Goal: Information Seeking & Learning: Learn about a topic

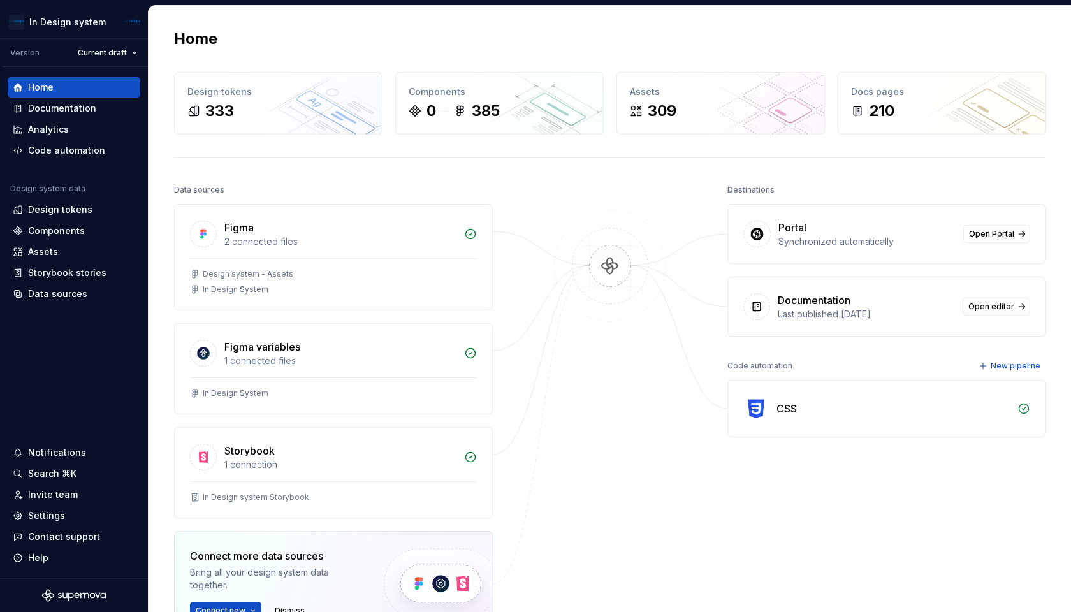
click at [57, 277] on div "Storybook stories" at bounding box center [67, 272] width 78 height 13
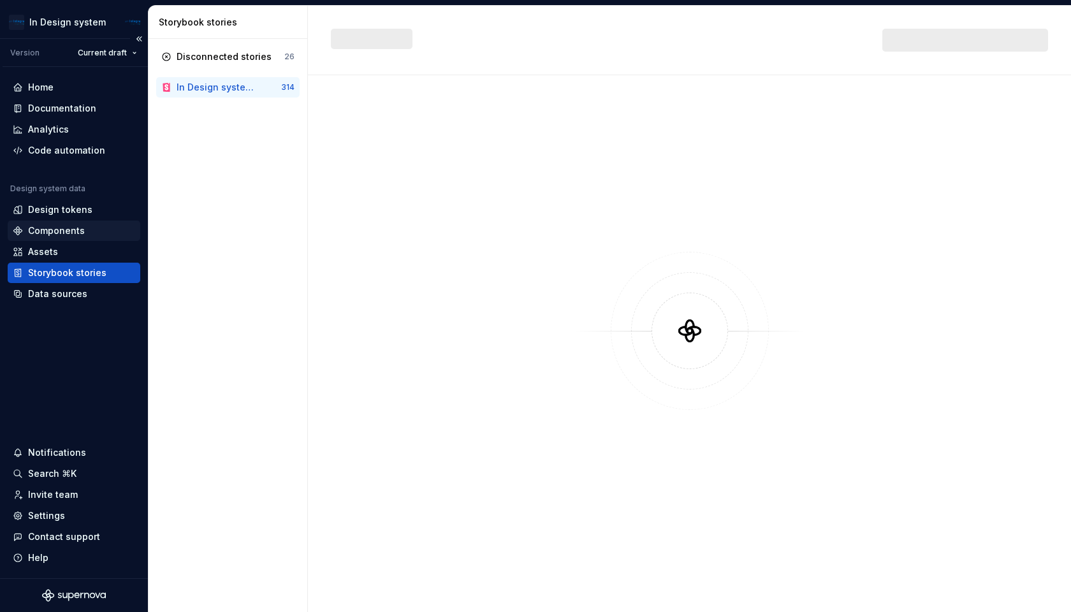
click at [64, 230] on div "Components" at bounding box center [56, 230] width 57 height 13
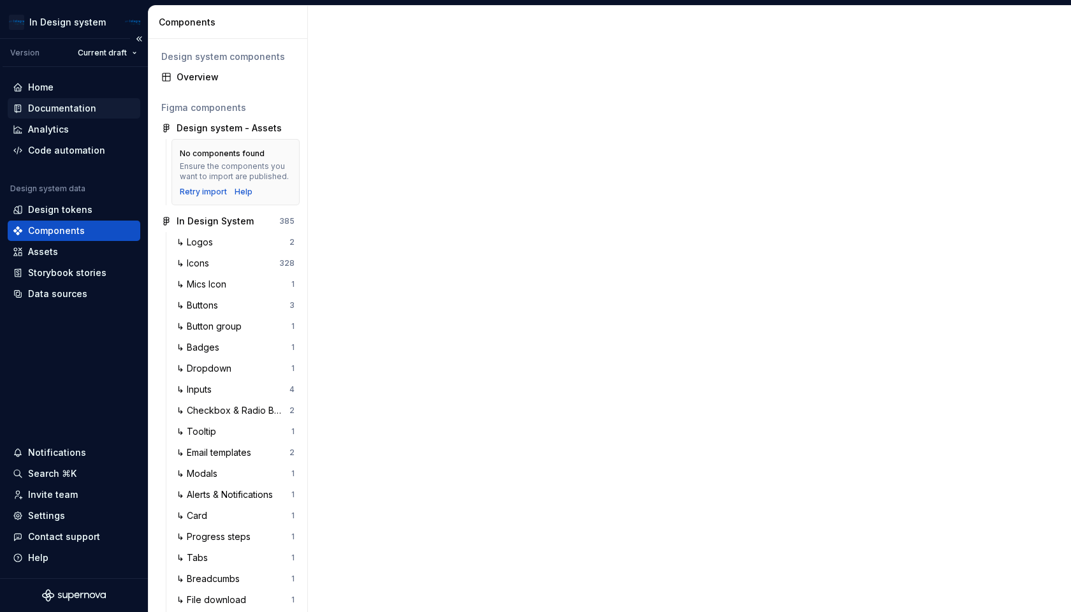
click at [65, 108] on div "Documentation" at bounding box center [62, 108] width 68 height 13
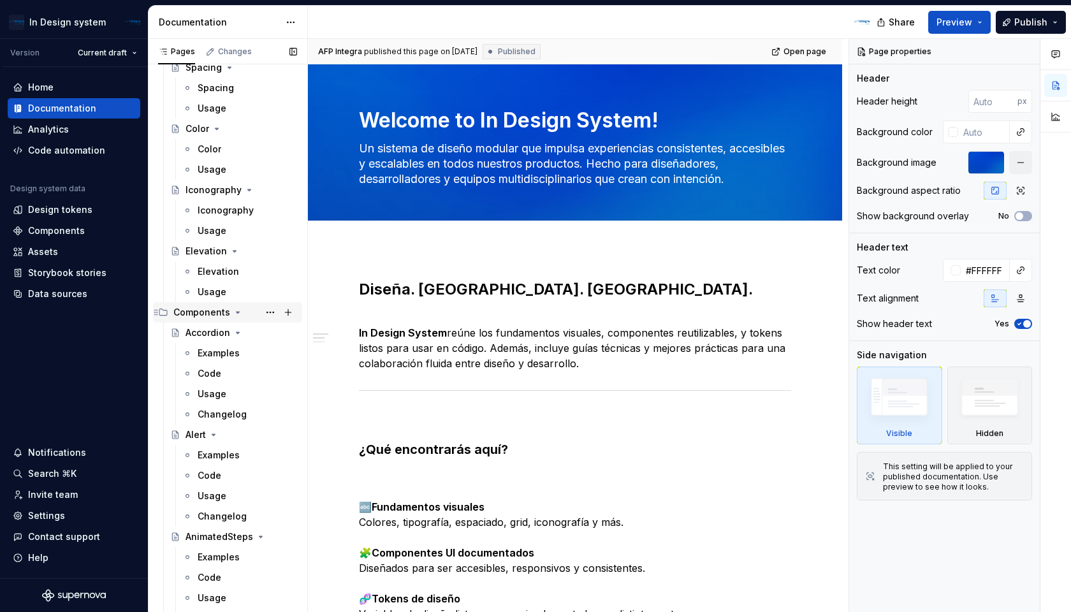
scroll to position [361, 0]
click at [220, 199] on div "Iconography" at bounding box center [241, 191] width 112 height 18
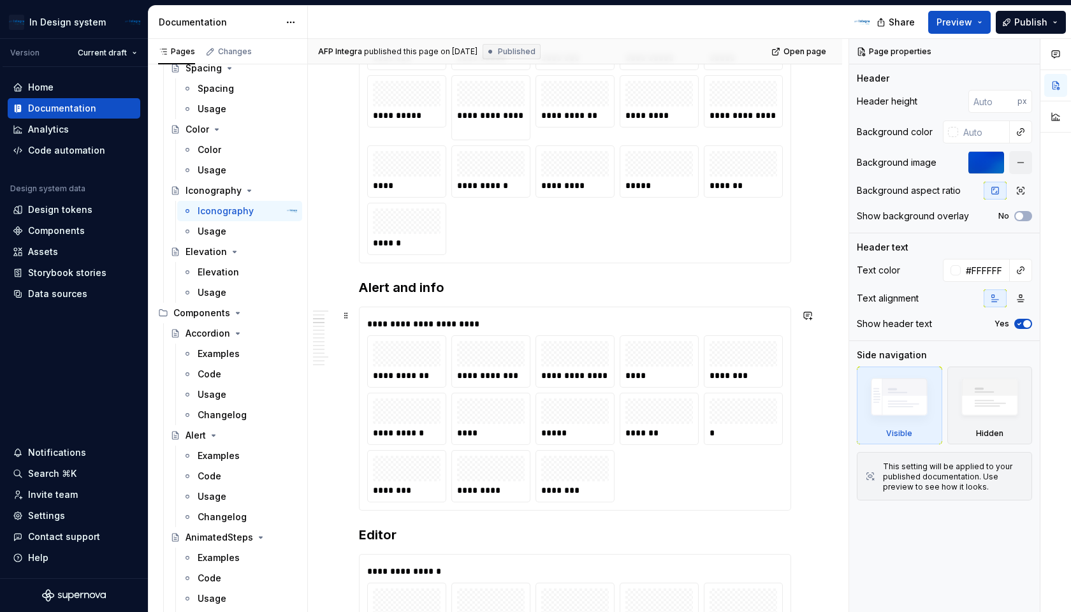
scroll to position [832, 0]
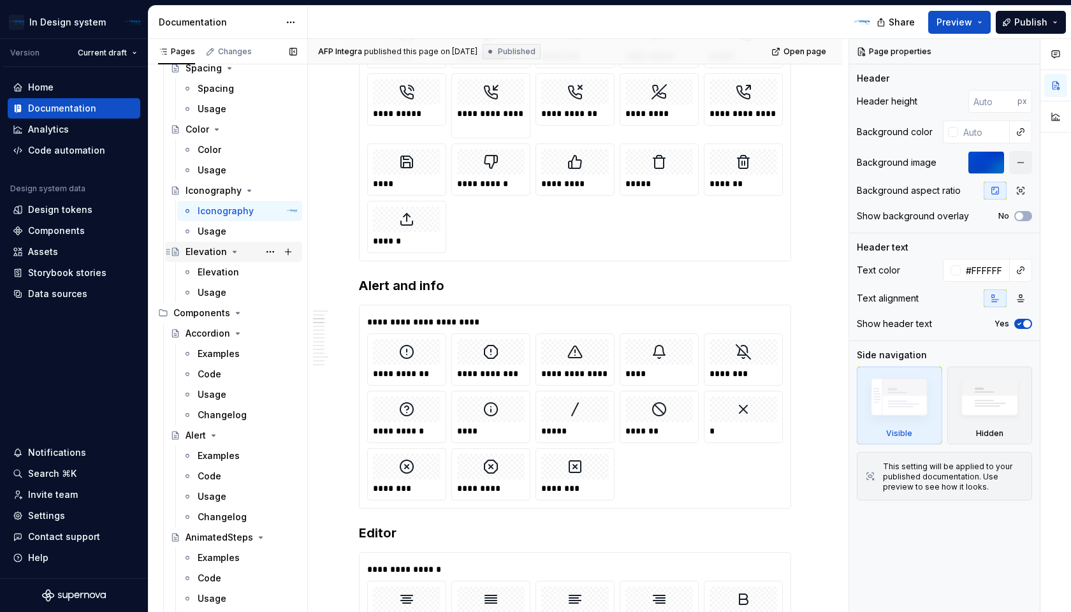
click at [219, 254] on div "Elevation" at bounding box center [205, 251] width 41 height 13
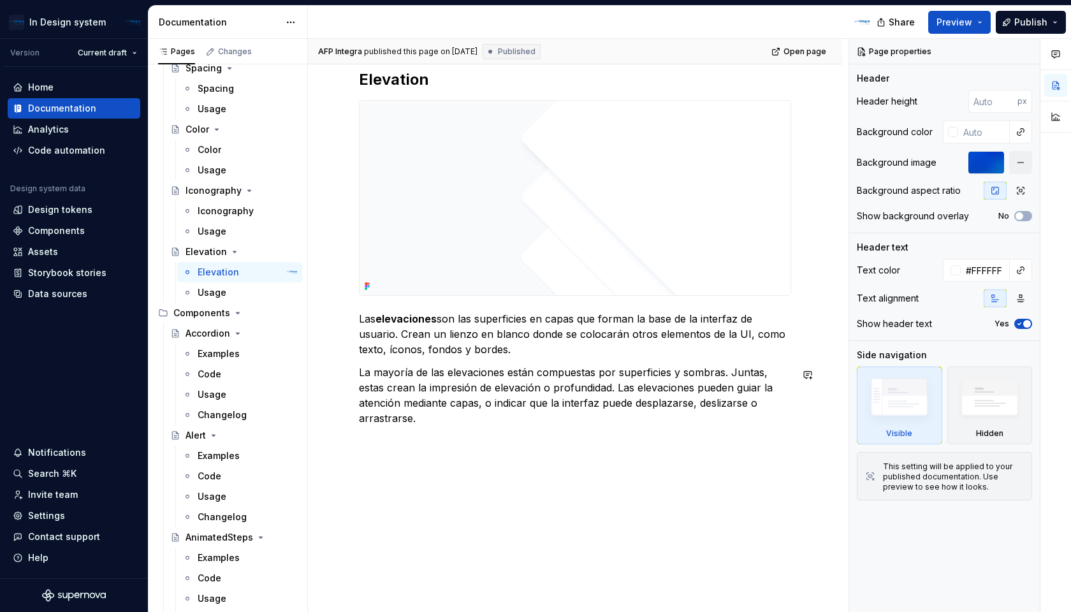
scroll to position [197, 0]
type textarea "*"
